Goal: Task Accomplishment & Management: Complete application form

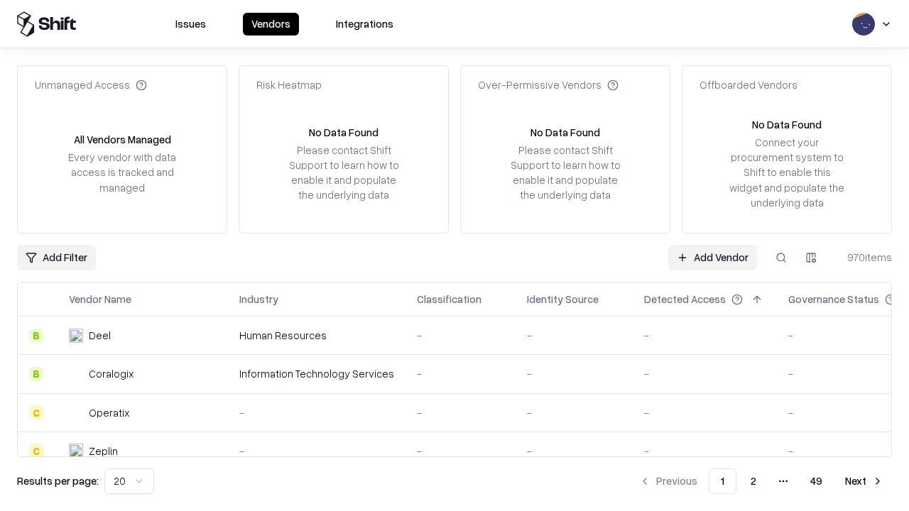
click at [712, 257] on link "Add Vendor" at bounding box center [712, 258] width 89 height 26
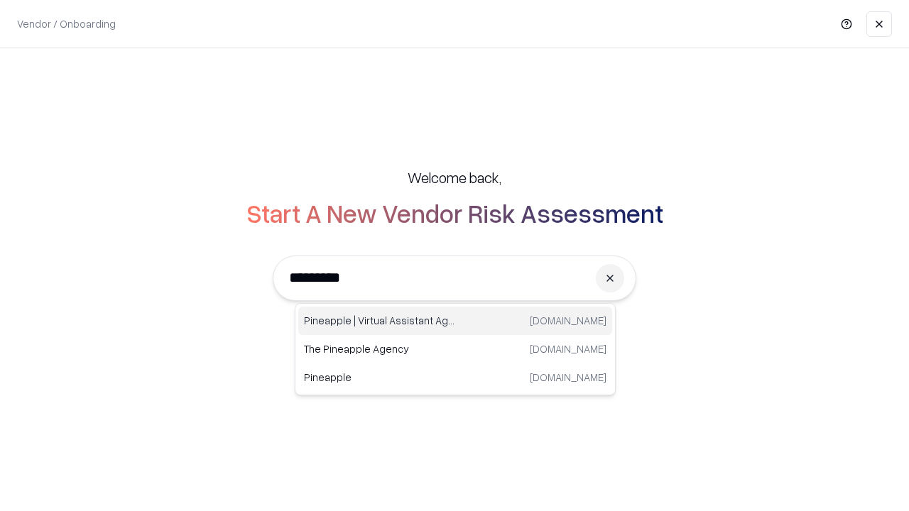
click at [455, 321] on div "Pineapple | Virtual Assistant Agency [DOMAIN_NAME]" at bounding box center [455, 321] width 314 height 28
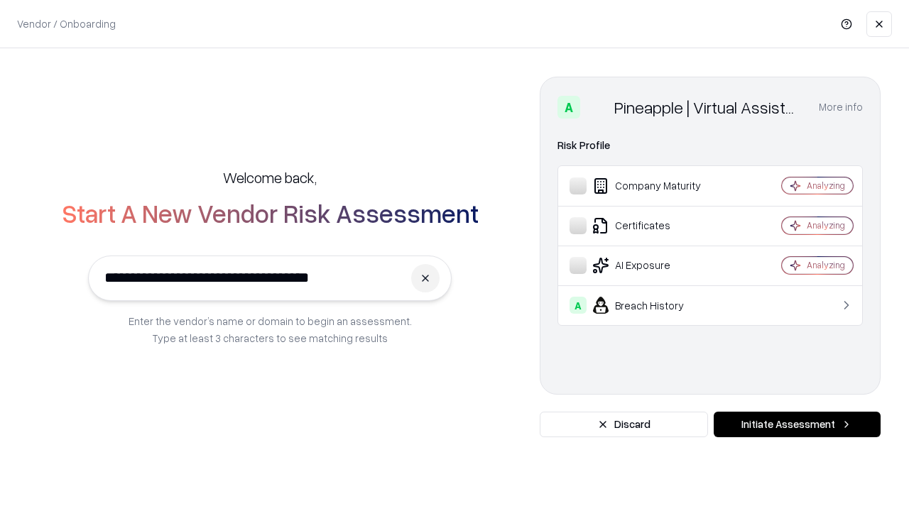
type input "**********"
click at [796, 425] on button "Initiate Assessment" at bounding box center [796, 425] width 167 height 26
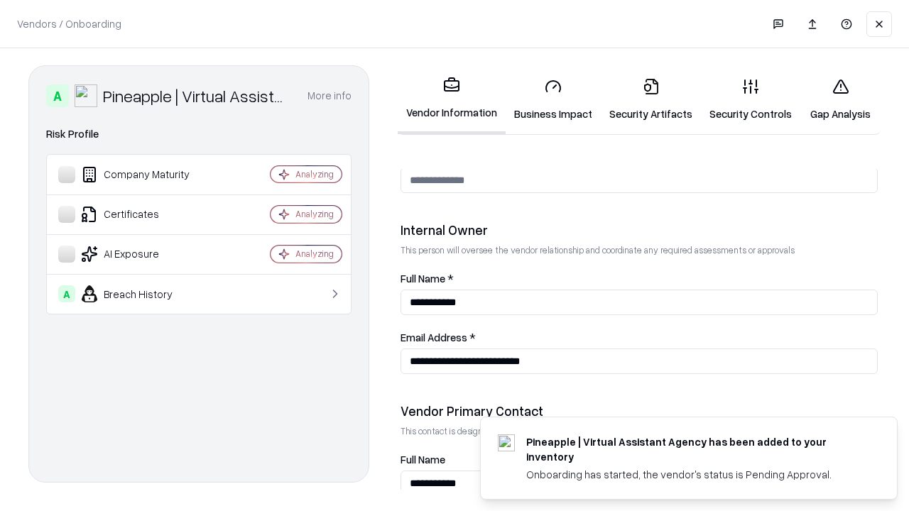
scroll to position [735, 0]
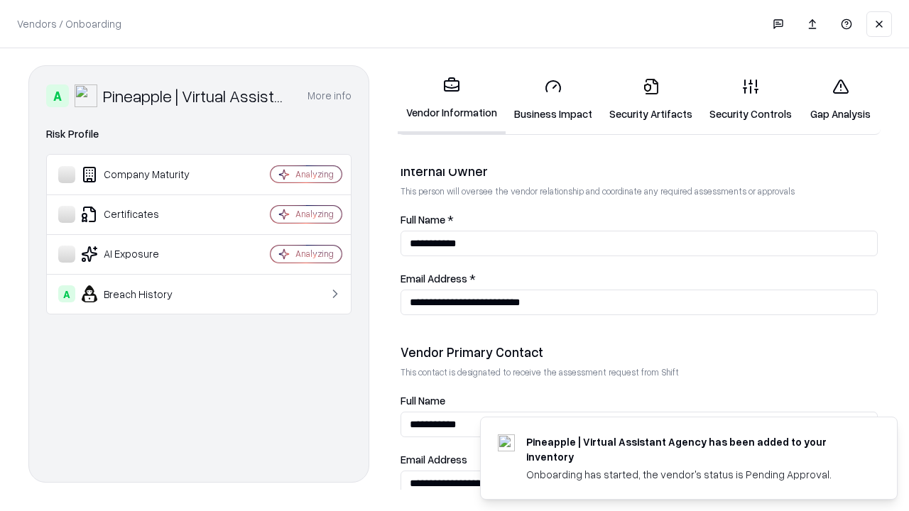
click at [553, 99] on link "Business Impact" at bounding box center [552, 100] width 95 height 66
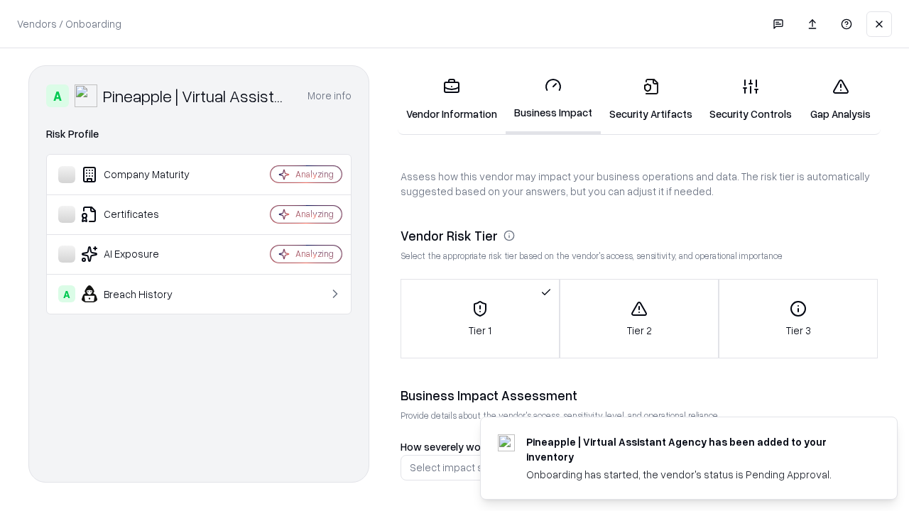
click at [650, 99] on link "Security Artifacts" at bounding box center [651, 100] width 100 height 66
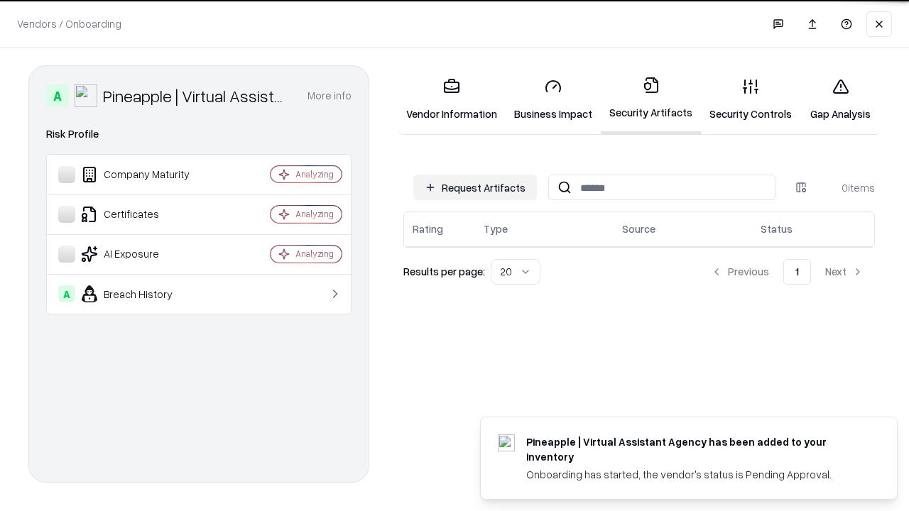
click at [475, 187] on button "Request Artifacts" at bounding box center [475, 188] width 124 height 26
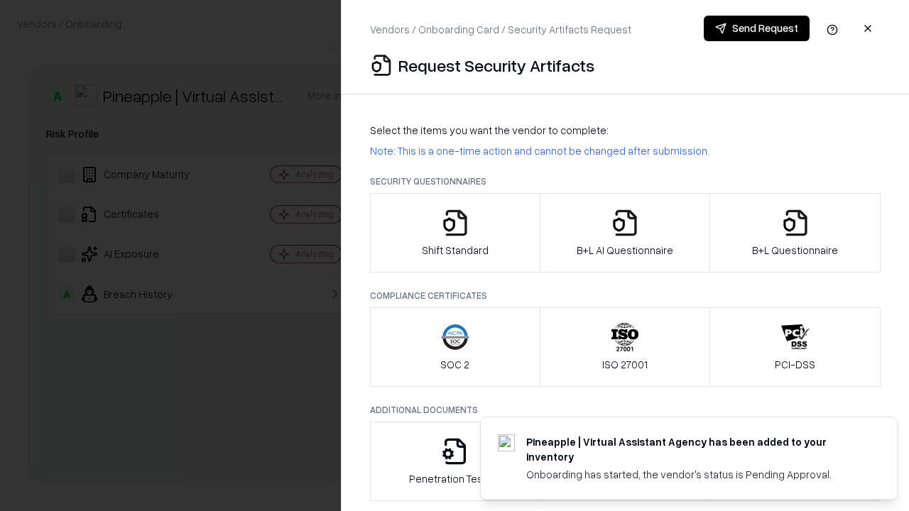
click at [454, 233] on icon "button" at bounding box center [455, 223] width 28 height 28
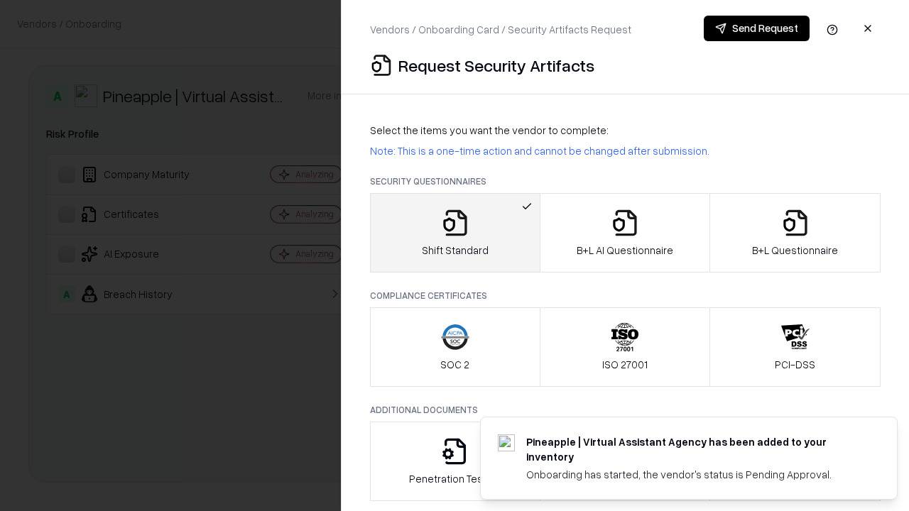
click at [756, 28] on button "Send Request" at bounding box center [756, 29] width 106 height 26
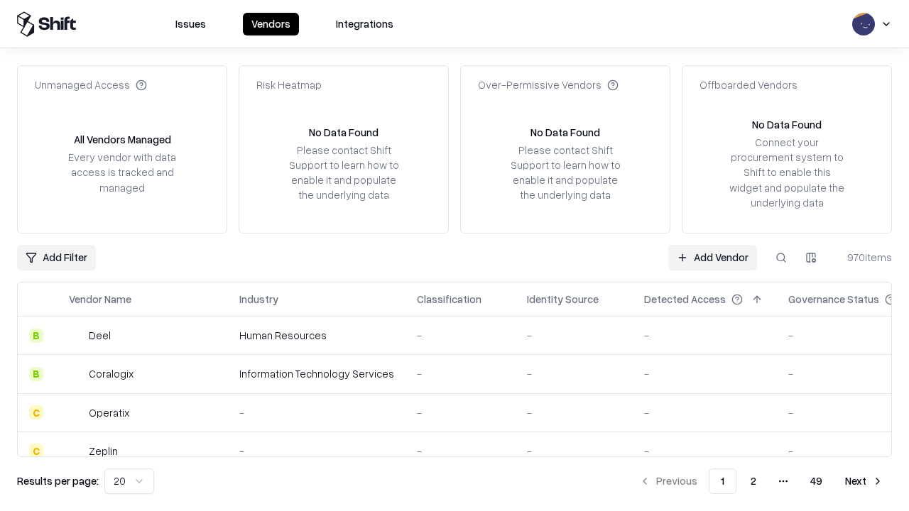
click at [781, 257] on button at bounding box center [781, 258] width 26 height 26
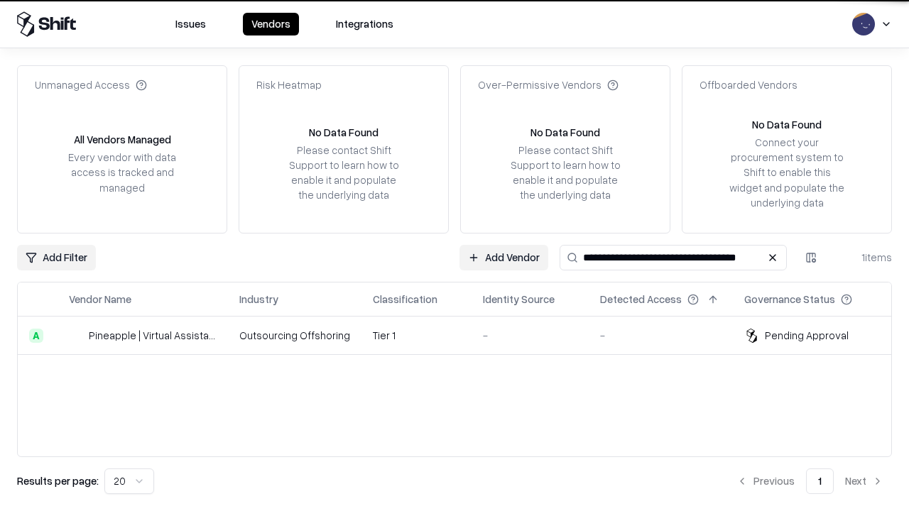
type input "**********"
click at [463, 335] on td "Tier 1" at bounding box center [416, 336] width 110 height 38
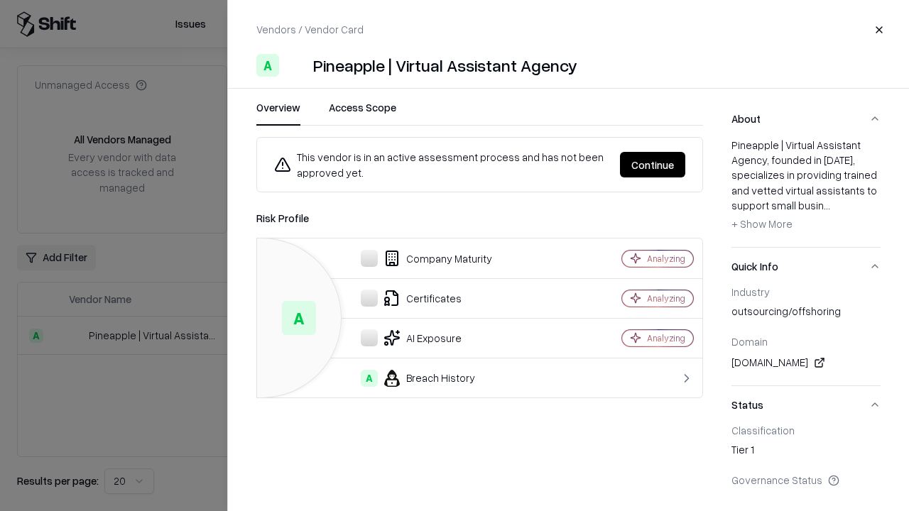
click at [652, 165] on button "Continue" at bounding box center [652, 165] width 65 height 26
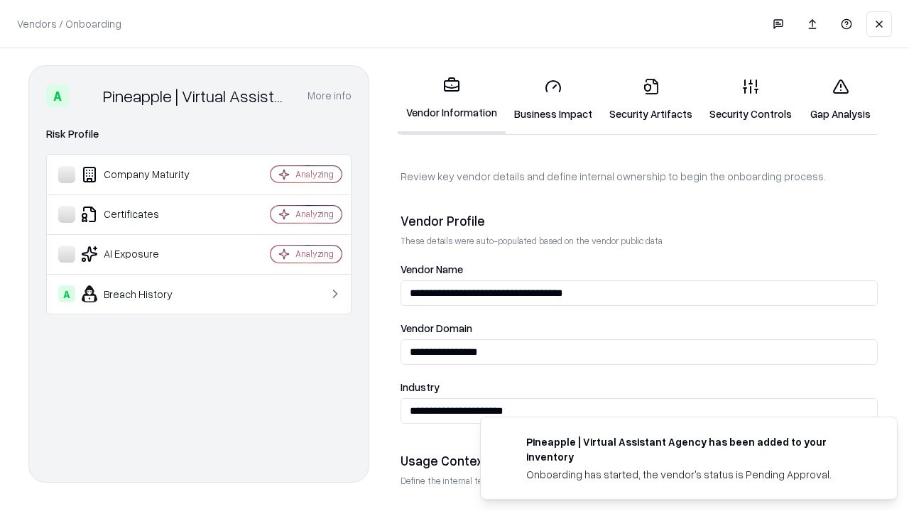
click at [650, 99] on link "Security Artifacts" at bounding box center [651, 100] width 100 height 66
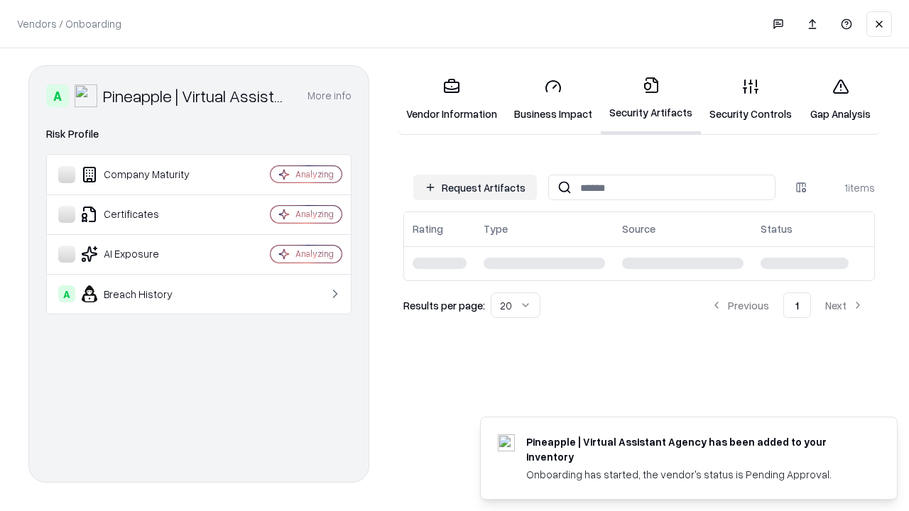
click at [750, 99] on link "Security Controls" at bounding box center [750, 100] width 99 height 66
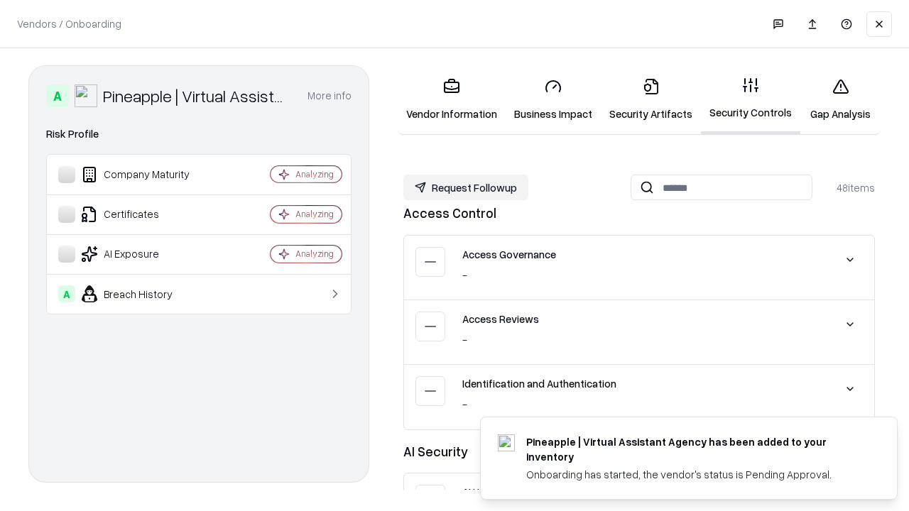
click at [466, 187] on button "Request Followup" at bounding box center [465, 188] width 125 height 26
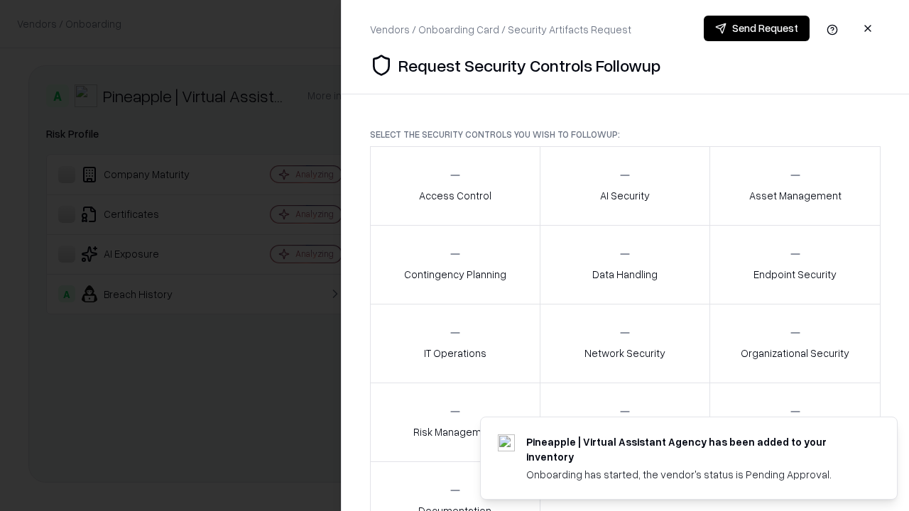
click at [454, 186] on div "Access Control" at bounding box center [455, 185] width 72 height 35
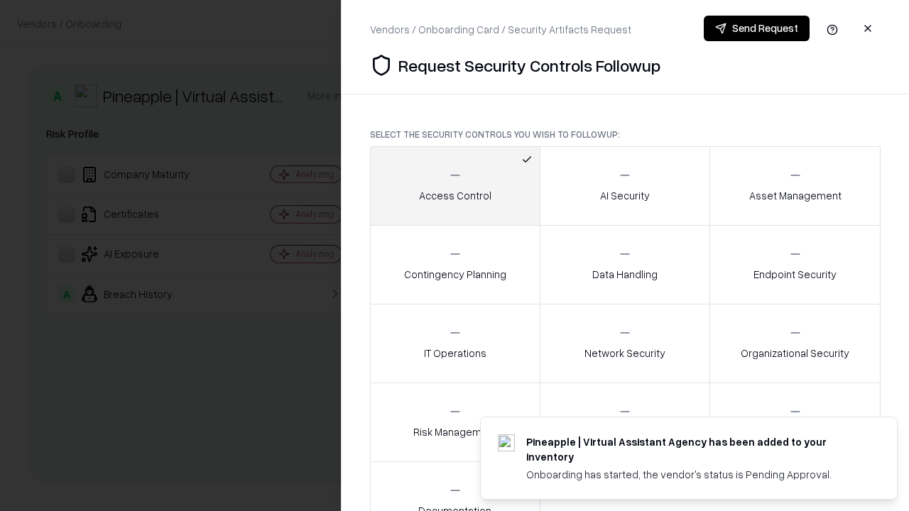
click at [756, 28] on button "Send Request" at bounding box center [756, 29] width 106 height 26
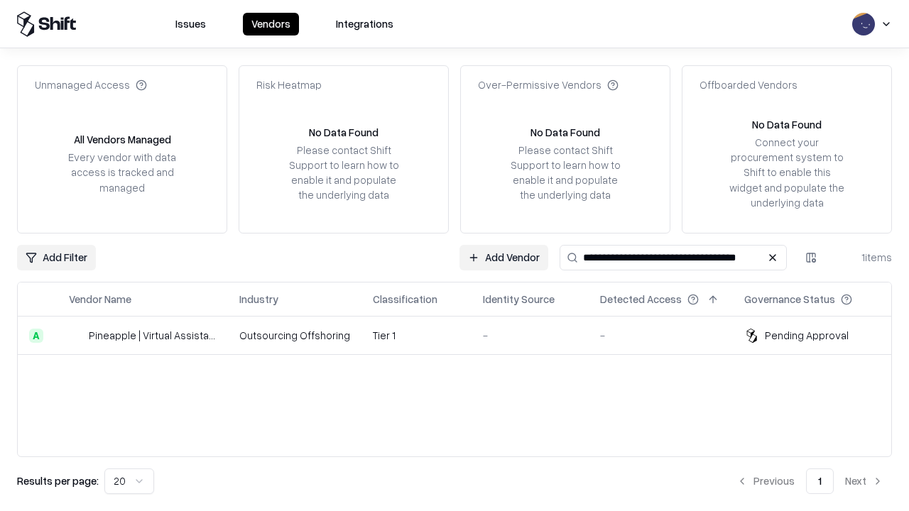
type input "**********"
click at [463, 335] on td "Tier 1" at bounding box center [416, 336] width 110 height 38
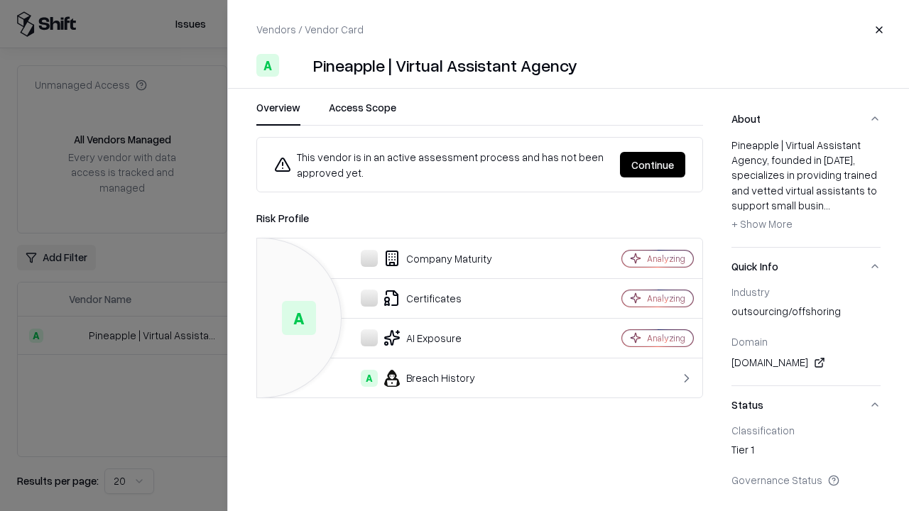
click at [652, 165] on button "Continue" at bounding box center [652, 165] width 65 height 26
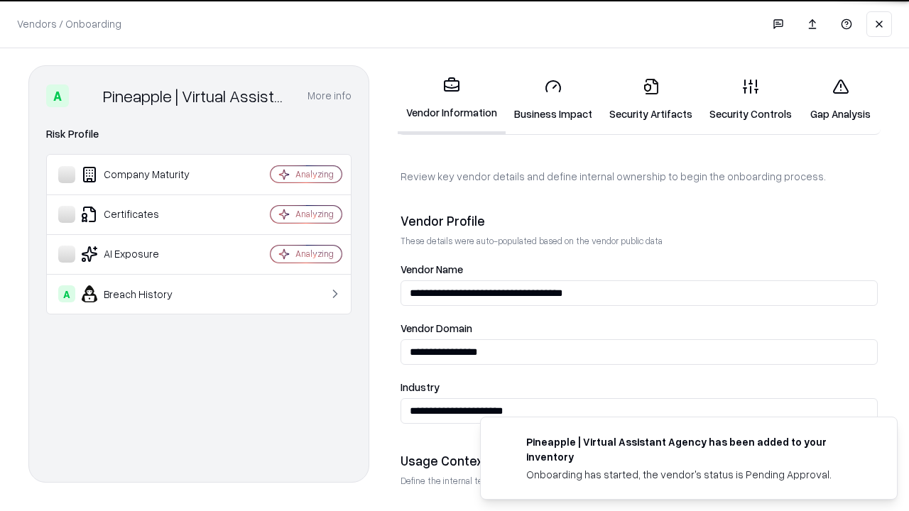
click at [840, 99] on link "Gap Analysis" at bounding box center [840, 100] width 80 height 66
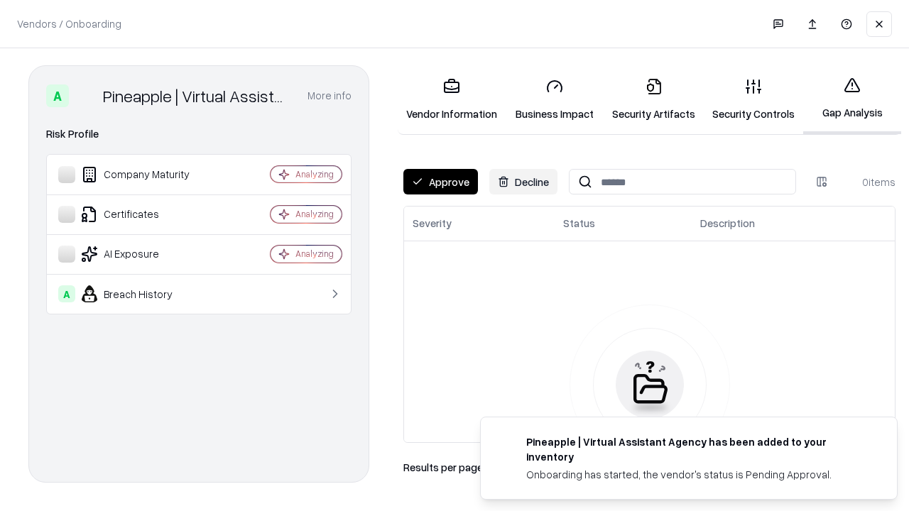
click at [440, 182] on button "Approve" at bounding box center [440, 182] width 75 height 26
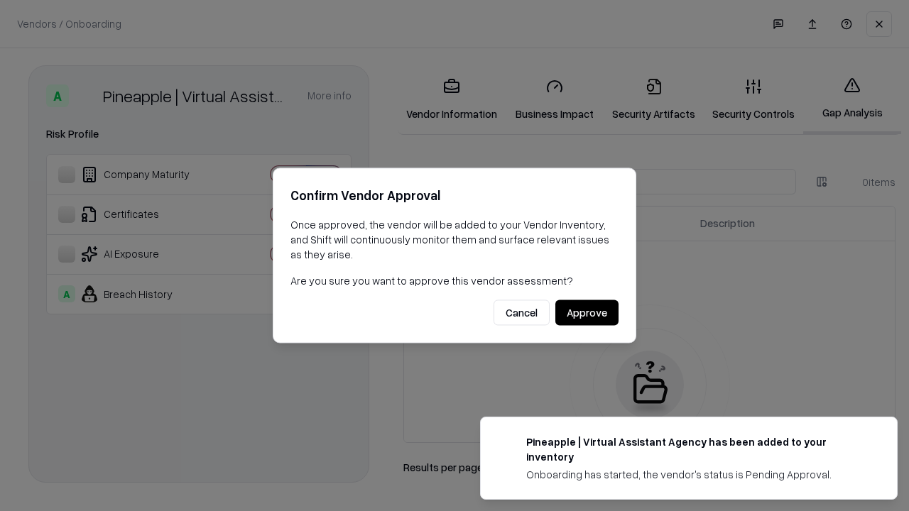
click at [586, 312] on button "Approve" at bounding box center [586, 313] width 63 height 26
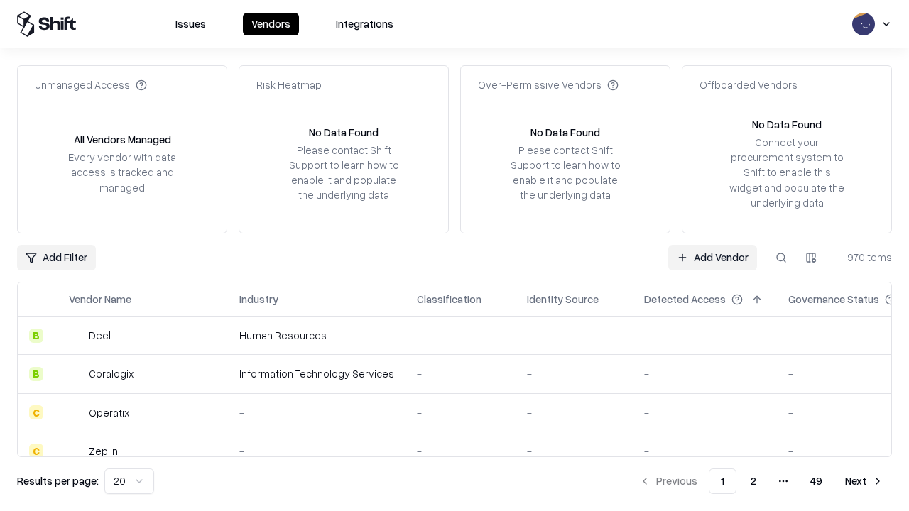
type input "**********"
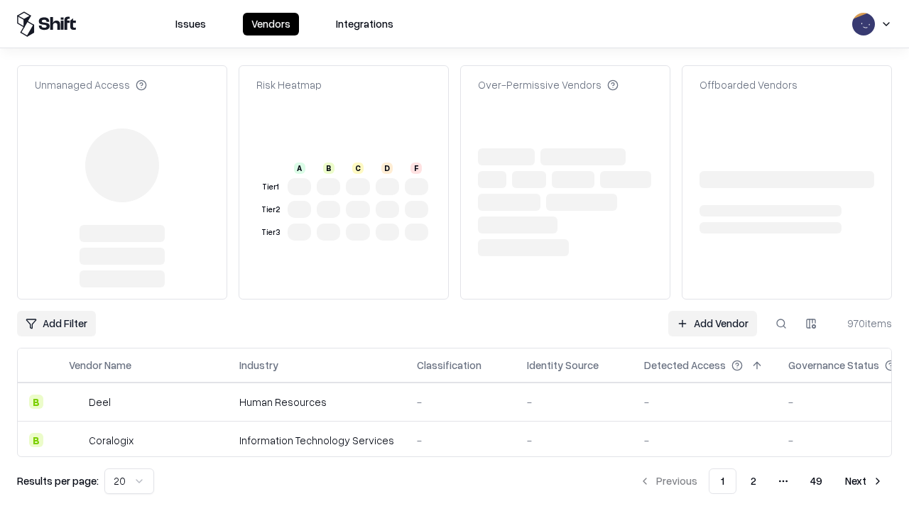
click at [712, 311] on link "Add Vendor" at bounding box center [712, 324] width 89 height 26
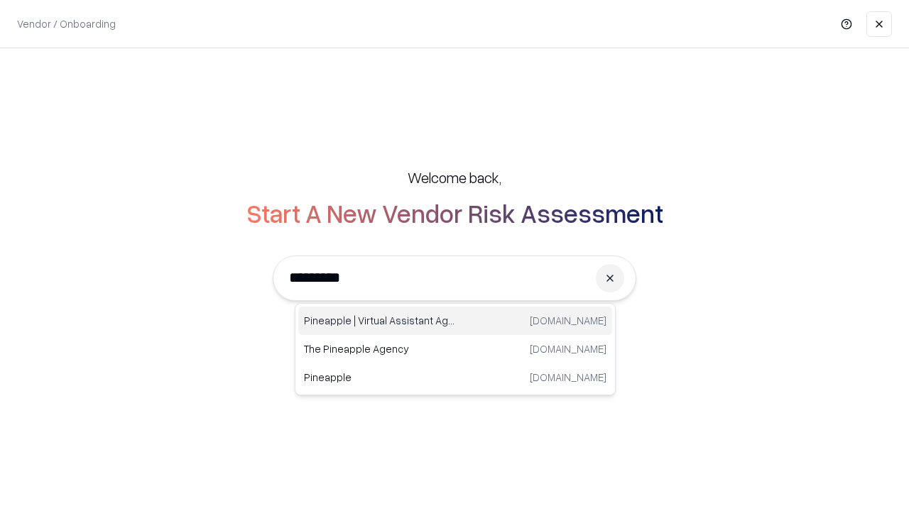
click at [455, 321] on div "Pineapple | Virtual Assistant Agency [DOMAIN_NAME]" at bounding box center [455, 321] width 314 height 28
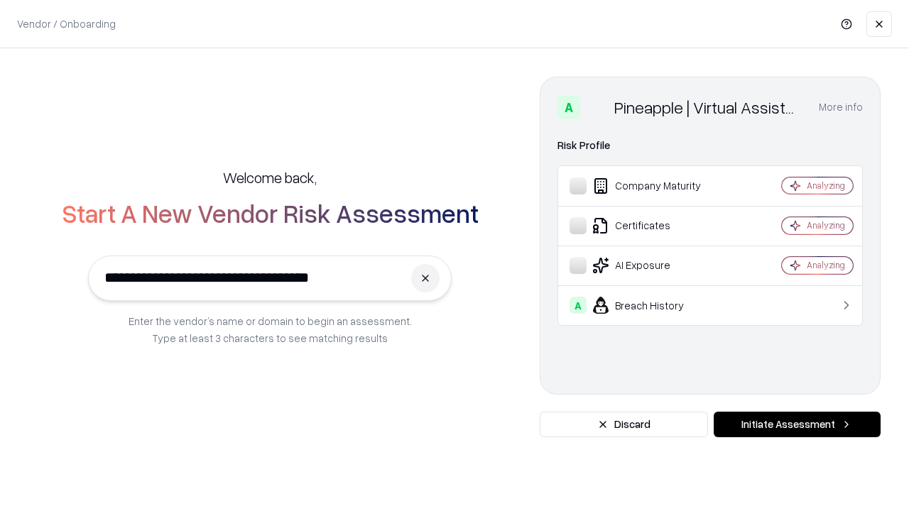
type input "**********"
click at [796, 425] on button "Initiate Assessment" at bounding box center [796, 425] width 167 height 26
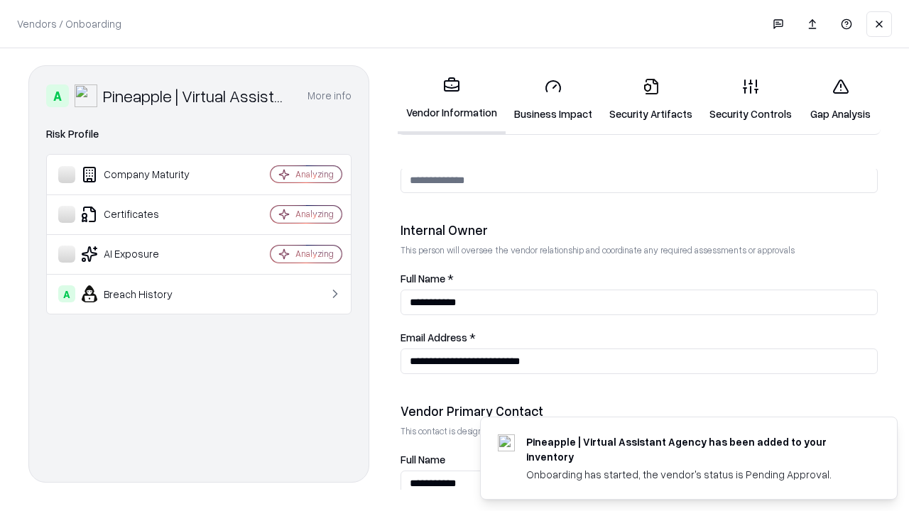
scroll to position [735, 0]
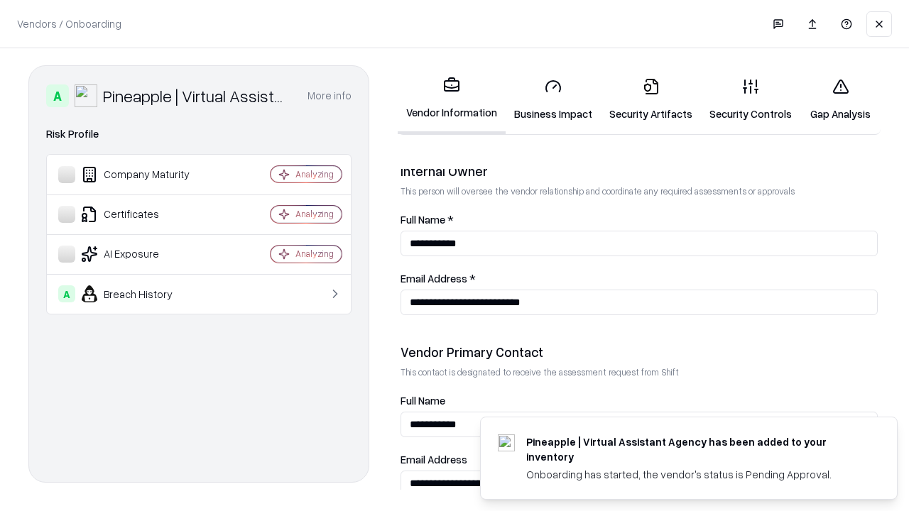
click at [840, 99] on link "Gap Analysis" at bounding box center [840, 100] width 80 height 66
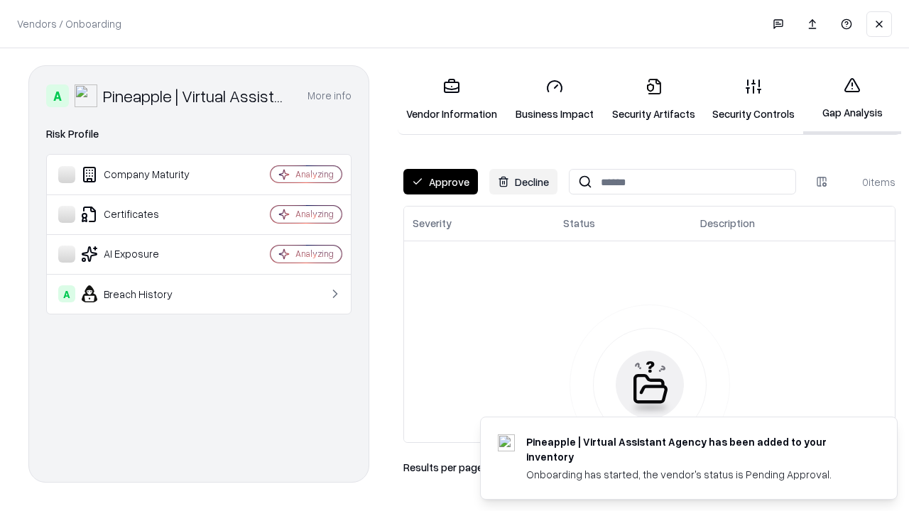
click at [440, 182] on button "Approve" at bounding box center [440, 182] width 75 height 26
